Goal: Download file/media

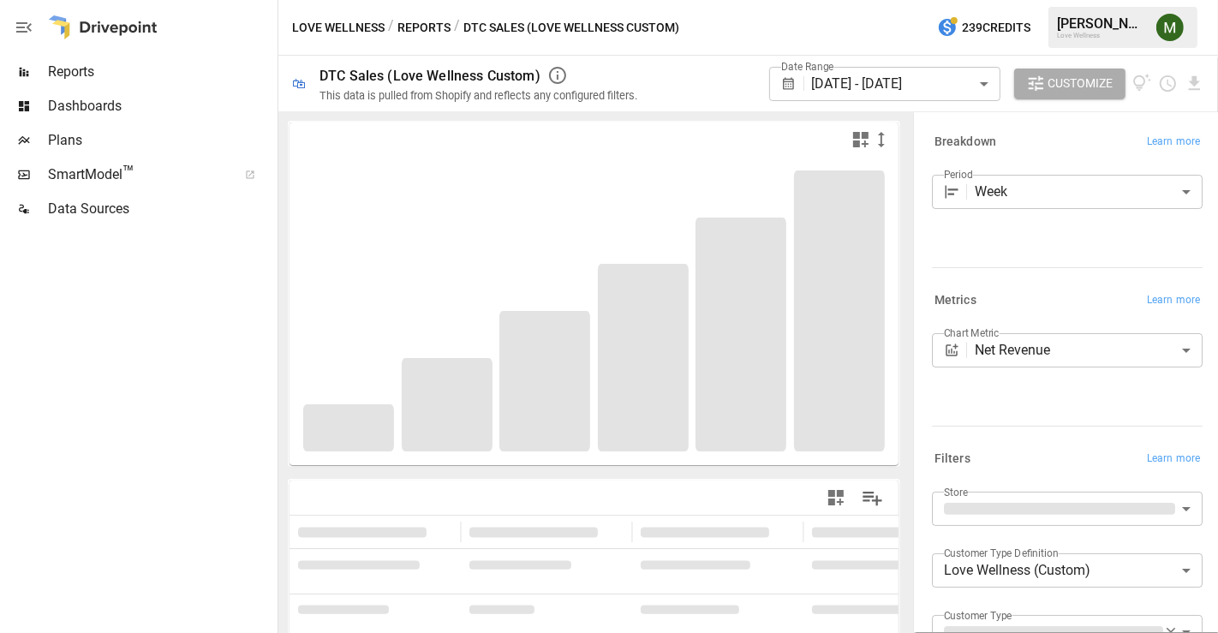
click at [867, 0] on body "**********" at bounding box center [609, 0] width 1218 height 0
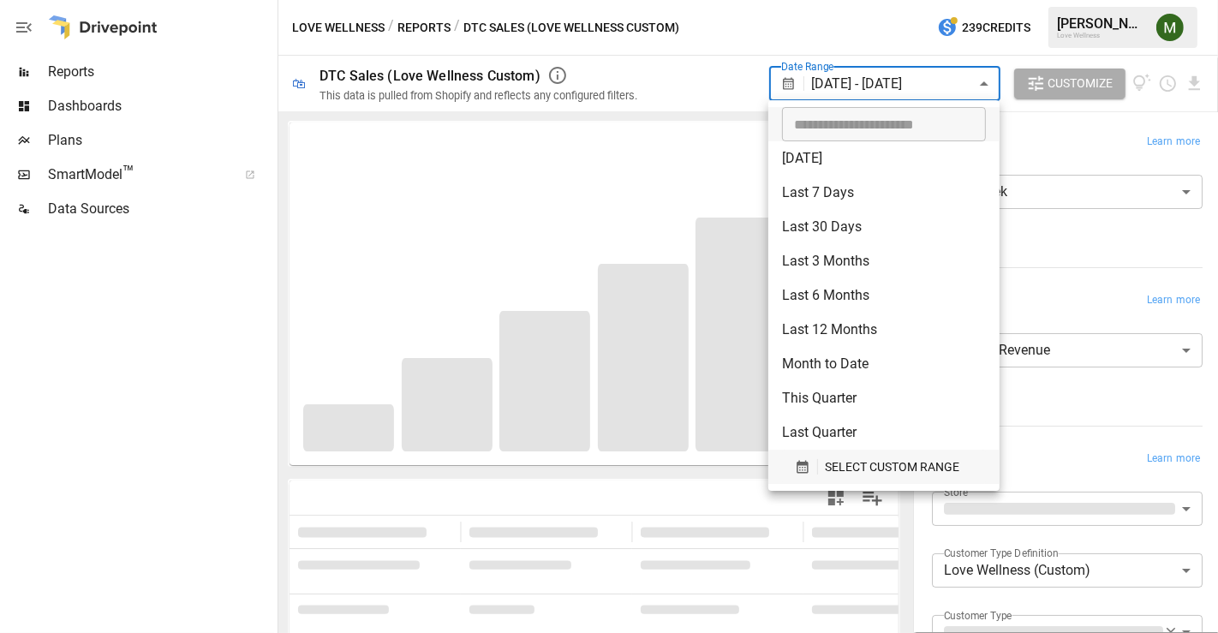
click at [805, 458] on div "SELECT CUSTOM RANGE" at bounding box center [884, 467] width 178 height 21
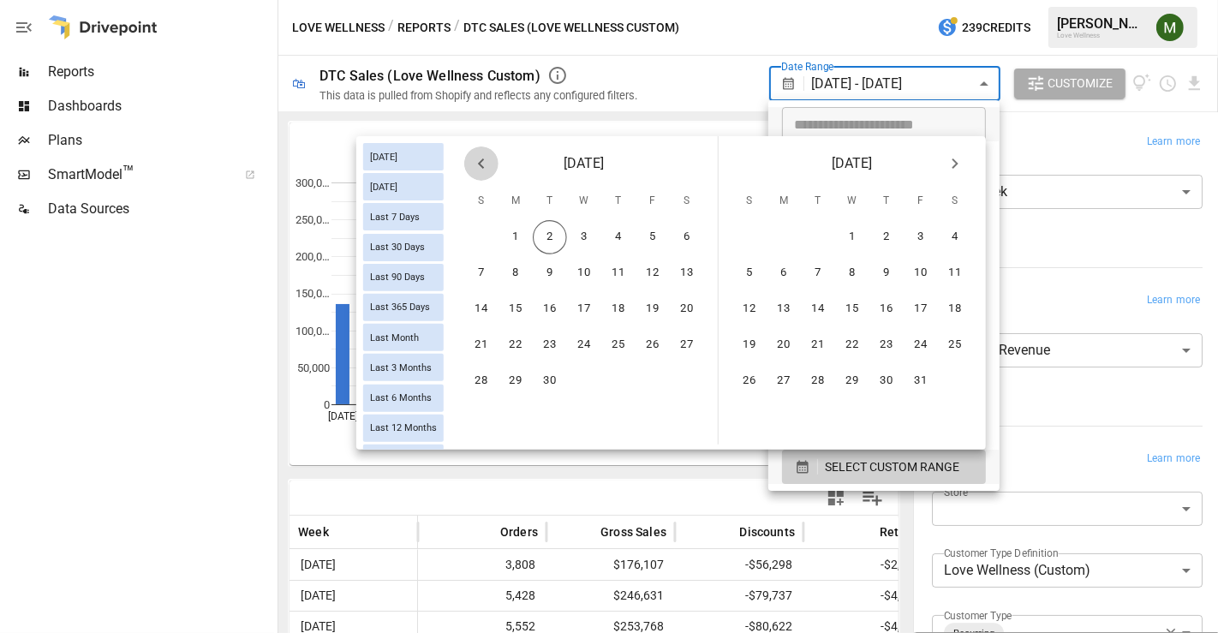
click at [486, 163] on icon "Previous month" at bounding box center [481, 163] width 21 height 21
click at [490, 368] on button "24" at bounding box center [481, 381] width 34 height 34
click at [692, 375] on button "30" at bounding box center [687, 381] width 34 height 34
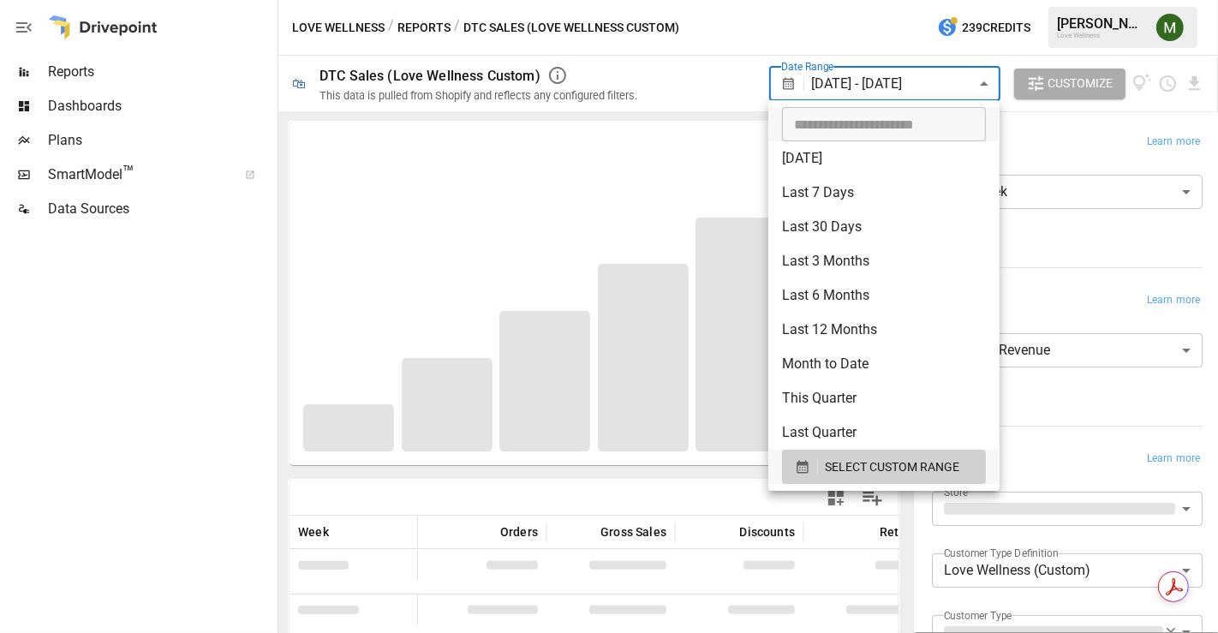
click at [652, 146] on div at bounding box center [609, 316] width 1218 height 633
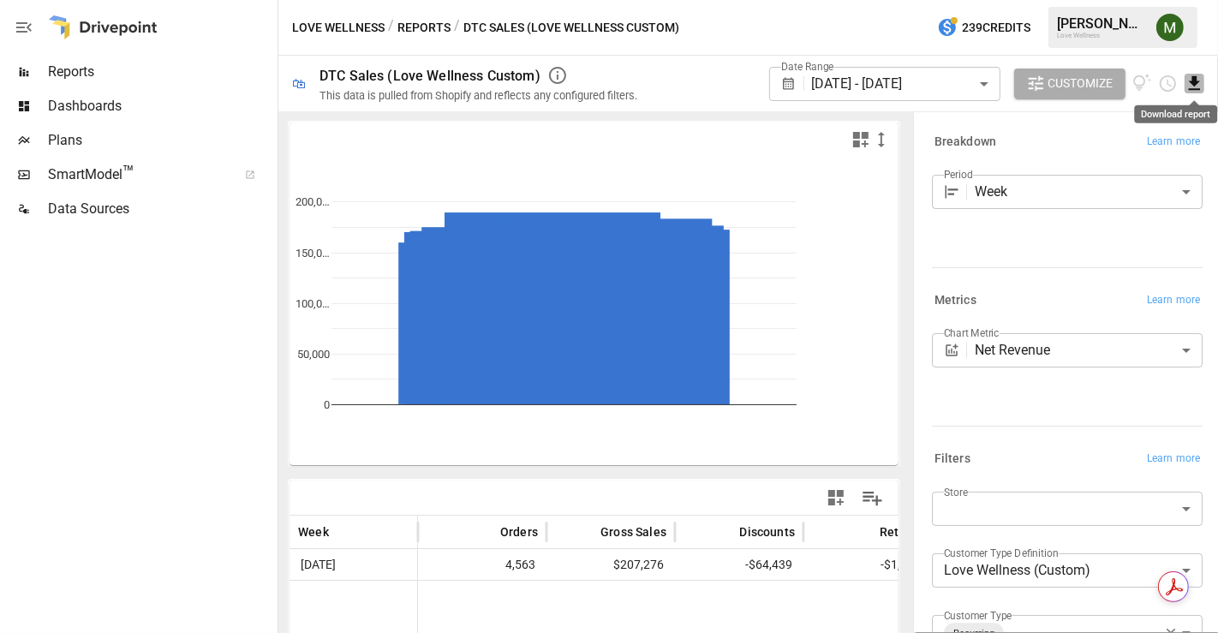
click at [1191, 82] on icon "Download report" at bounding box center [1195, 84] width 20 height 20
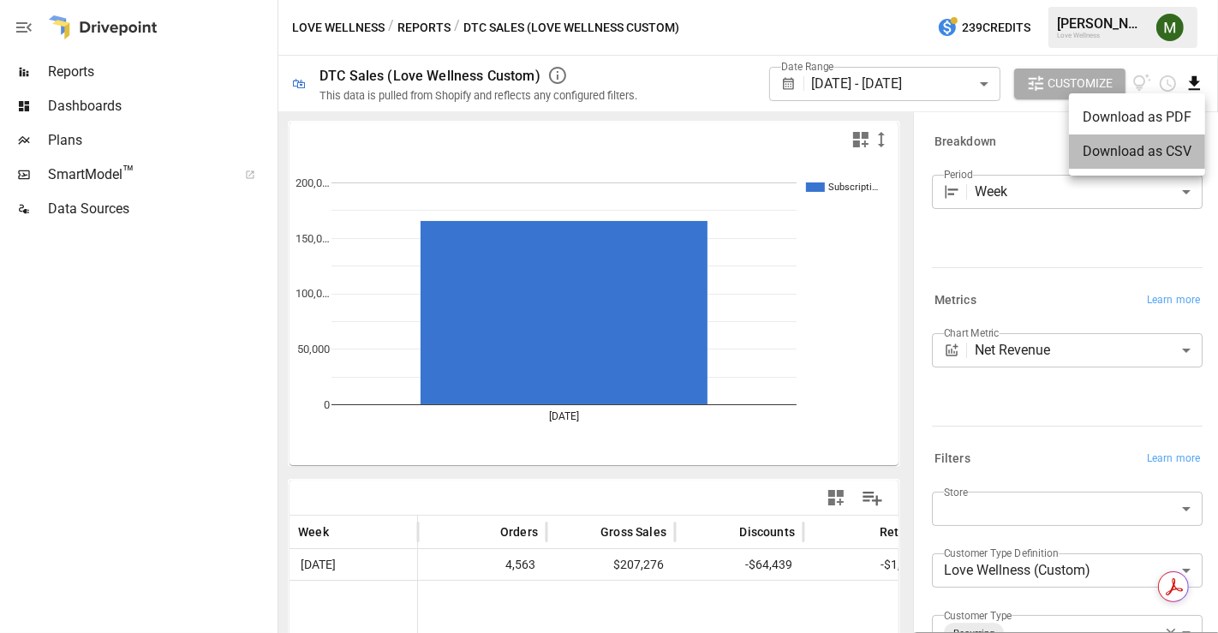
click at [1129, 153] on li "Download as CSV" at bounding box center [1137, 152] width 136 height 34
